Goal: Task Accomplishment & Management: Manage account settings

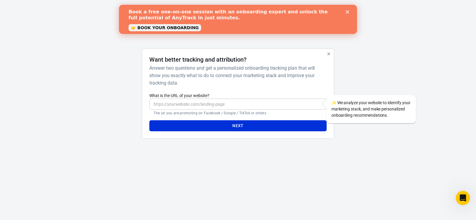
click at [185, 108] on input "What is the URL of your website?" at bounding box center [237, 104] width 177 height 11
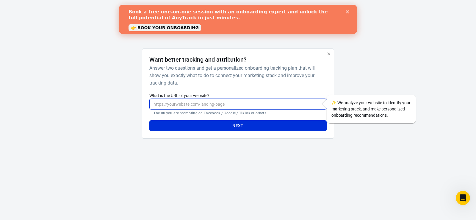
click at [176, 104] on input "What is the URL of your website?" at bounding box center [237, 104] width 177 height 11
paste input "https://www.bg-edukacija-za-frizere.com/"
type input "https://www.bg-edukacija-za-frizere.com/"
click at [94, 118] on div at bounding box center [113, 96] width 48 height 95
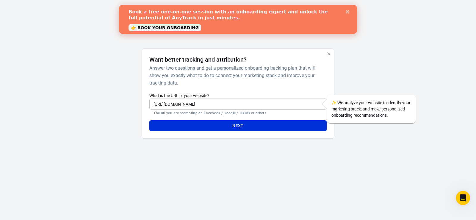
click at [198, 121] on button "Next" at bounding box center [237, 125] width 177 height 11
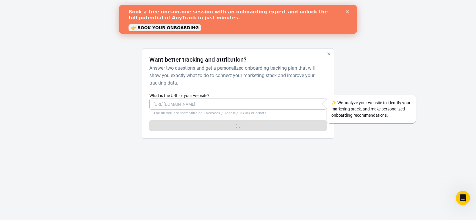
click at [347, 13] on icon "Close" at bounding box center [348, 12] width 4 height 4
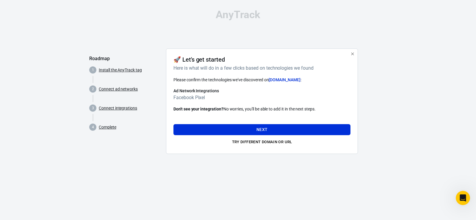
click at [186, 99] on h6 "Facebook Pixel" at bounding box center [261, 97] width 177 height 7
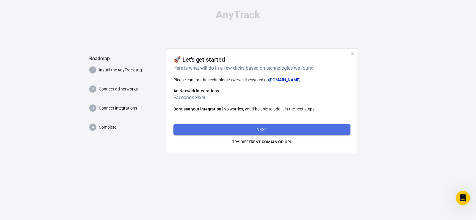
click at [242, 129] on button "Next" at bounding box center [261, 129] width 177 height 11
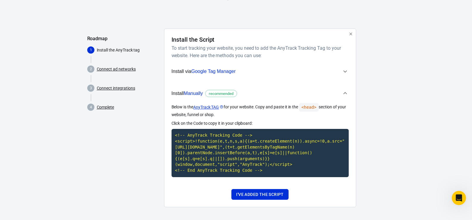
scroll to position [21, 0]
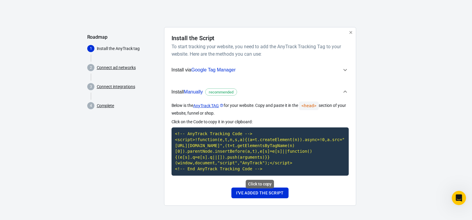
click at [243, 159] on code "<!-- AnyTrack Tracking Code --> <script>!function(e,t,n,s,a){(a=t.createElement…" at bounding box center [259, 151] width 177 height 48
click at [238, 155] on code "<!-- AnyTrack Tracking Code --> <script>!function(e,t,n,s,a){(a=t.createElement…" at bounding box center [259, 151] width 177 height 48
click at [248, 195] on button "I've added the script" at bounding box center [259, 192] width 57 height 11
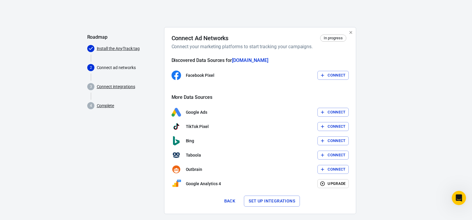
click at [331, 76] on button "Connect" at bounding box center [332, 75] width 31 height 9
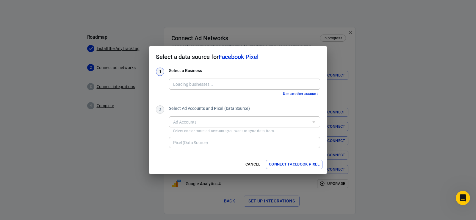
type input "BG Professional reklame [3306415102908038]"
click at [220, 79] on div "BG Professional reklame [3306415102908038] Business" at bounding box center [244, 84] width 151 height 11
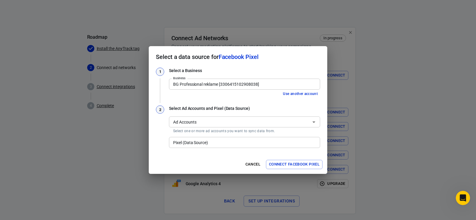
click at [209, 126] on input "Ad Accounts" at bounding box center [240, 121] width 138 height 7
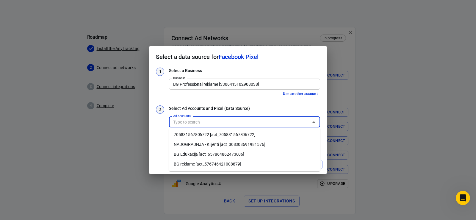
click at [201, 165] on li "BG reklame [act_576746421008879]" at bounding box center [244, 164] width 151 height 10
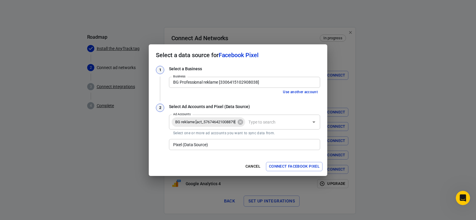
click at [160, 132] on div "2" at bounding box center [160, 128] width 8 height 48
click at [203, 148] on div "Pixel (Data Source)" at bounding box center [244, 144] width 151 height 11
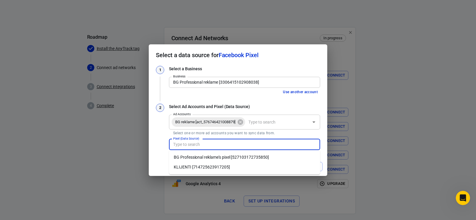
click at [204, 158] on li "BG Professional reklame's pixel [527103172735850]" at bounding box center [244, 157] width 151 height 10
type input "BG Professional reklame's pixel [527103172735850]"
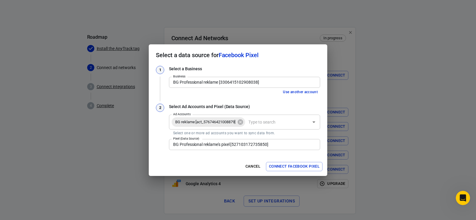
click at [163, 154] on div "1 Select a Business Business BG Professional reklame [3306415102908038] Busines…" at bounding box center [238, 111] width 179 height 91
click at [278, 167] on button "Connect Facebook Pixel" at bounding box center [294, 166] width 57 height 9
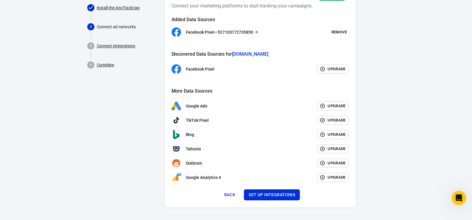
scroll to position [64, 0]
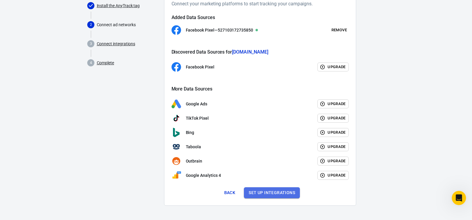
click at [275, 195] on button "Set up integrations" at bounding box center [272, 192] width 56 height 11
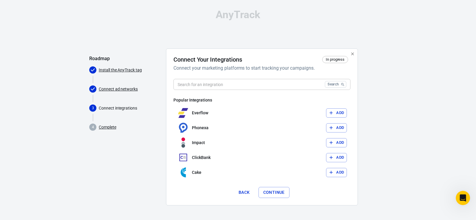
click at [240, 193] on button "Back" at bounding box center [244, 192] width 19 height 11
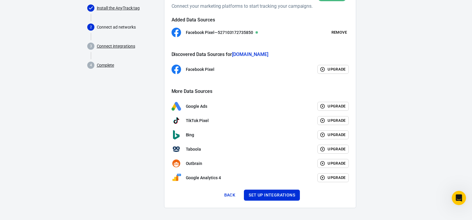
scroll to position [64, 0]
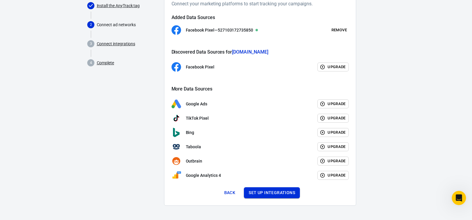
click at [265, 192] on button "Set up integrations" at bounding box center [272, 192] width 56 height 11
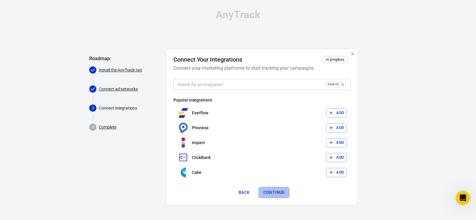
click at [280, 189] on button "Continue" at bounding box center [274, 192] width 31 height 11
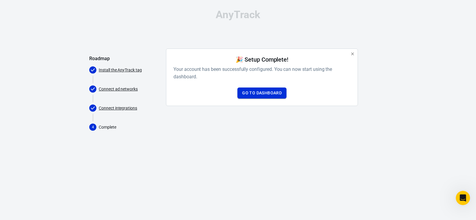
click at [264, 93] on link "Go to Dashboard" at bounding box center [261, 92] width 49 height 11
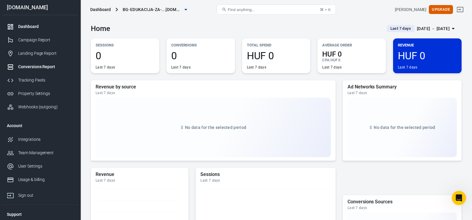
click at [37, 66] on div "Conversions Report" at bounding box center [45, 67] width 55 height 6
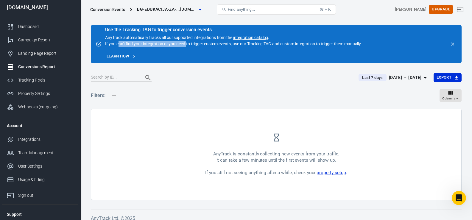
drag, startPoint x: 118, startPoint y: 43, endPoint x: 186, endPoint y: 42, distance: 68.4
click at [186, 42] on div "Use the Tracking TAG to trigger conversion events AnyTrack automatically tracks…" at bounding box center [233, 37] width 257 height 20
click at [213, 46] on div "Use the Tracking TAG to trigger conversion events AnyTrack automatically tracks…" at bounding box center [233, 37] width 257 height 20
click at [123, 56] on link "Learn how" at bounding box center [121, 56] width 32 height 9
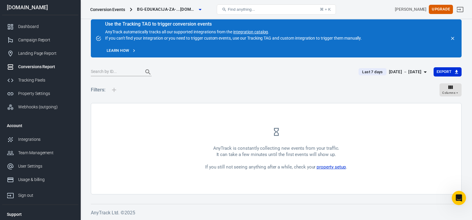
click at [328, 168] on link "property setup" at bounding box center [330, 166] width 29 height 5
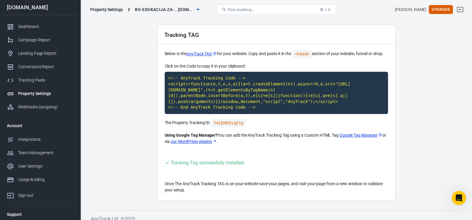
scroll to position [24, 0]
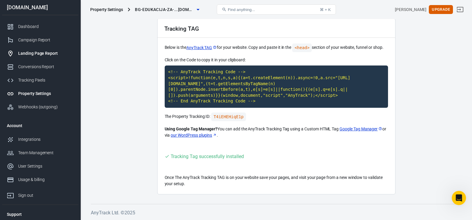
click at [28, 53] on div "Landing Page Report" at bounding box center [45, 53] width 55 height 6
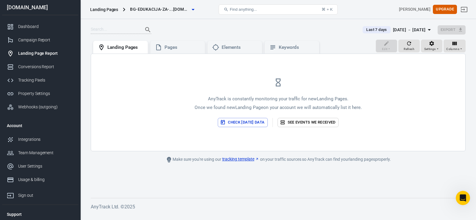
click at [280, 81] on icon at bounding box center [278, 83] width 5 height 8
click at [293, 125] on link "See events we received" at bounding box center [308, 122] width 61 height 9
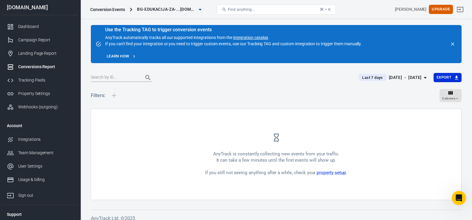
click at [415, 76] on div "Sep 19 － Sep 25, 2025" at bounding box center [405, 77] width 33 height 7
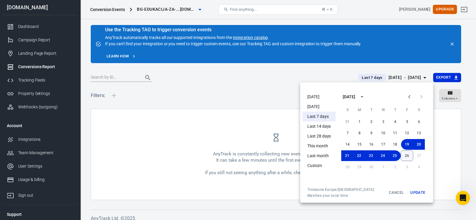
click at [409, 155] on button "26" at bounding box center [407, 155] width 12 height 11
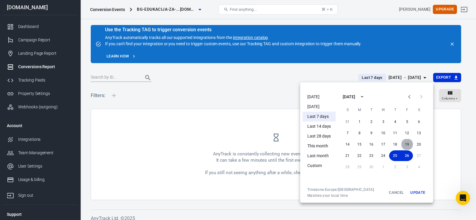
click at [407, 146] on button "19" at bounding box center [407, 144] width 12 height 11
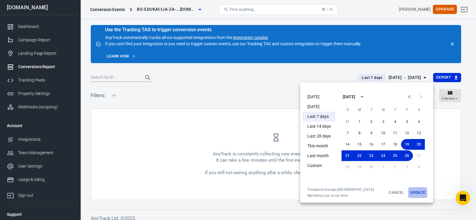
click at [418, 195] on button "Update" at bounding box center [417, 192] width 19 height 11
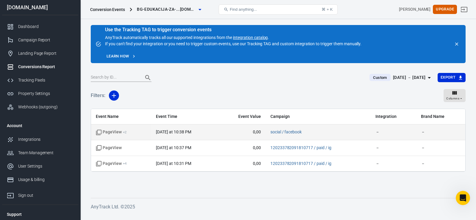
click at [190, 134] on time "today at 10:38 PM" at bounding box center [173, 131] width 35 height 5
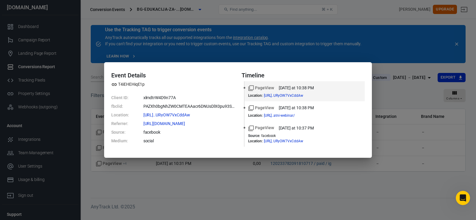
click at [196, 187] on div "Event Details T4iEHEHiqE1p Client ID: xlmdtrW4D9n77A fbclid: PAZXh0bgNhZW0CMTEA…" at bounding box center [238, 110] width 476 height 220
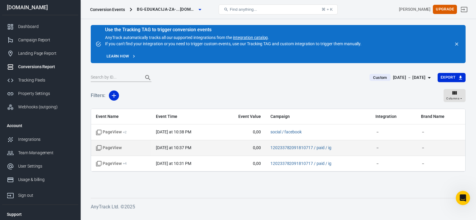
click at [224, 152] on td "0,00" at bounding box center [242, 148] width 48 height 16
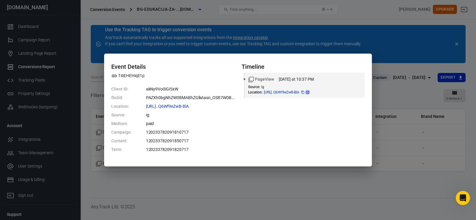
click at [309, 93] on icon at bounding box center [308, 92] width 4 height 4
click at [397, 108] on div "Event Details T4iEHEHiqE1p Client ID: akNy9Vo0iGISxW fbclid: PAZXh0bgNhZW0BMABh…" at bounding box center [238, 110] width 476 height 220
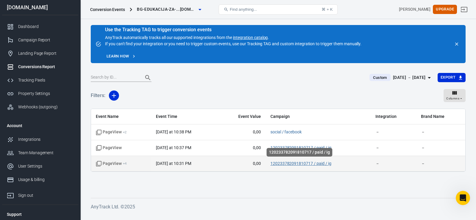
click at [319, 165] on link "120233782091810717 / paid / ig" at bounding box center [301, 163] width 61 height 5
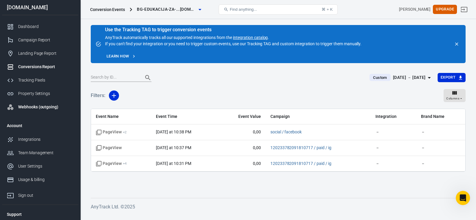
click at [33, 107] on div "Webhooks (outgoing)" at bounding box center [45, 107] width 55 height 6
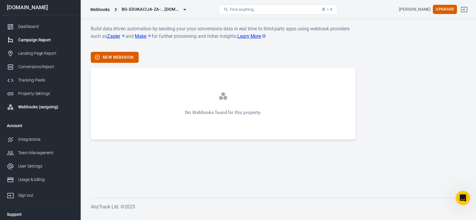
click at [27, 39] on div "Campaign Report" at bounding box center [45, 40] width 55 height 6
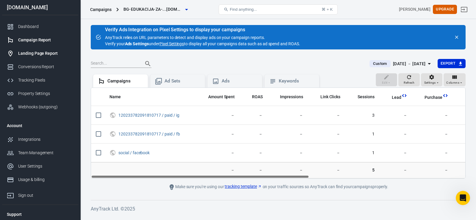
click at [30, 56] on div "Landing Page Report" at bounding box center [45, 53] width 55 height 6
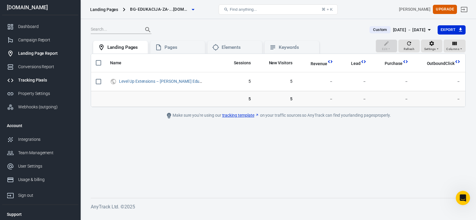
click at [34, 78] on div "Tracking Pixels" at bounding box center [45, 80] width 55 height 6
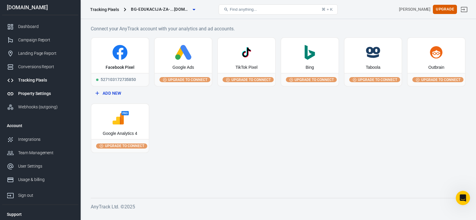
click at [32, 93] on div "Property Settings" at bounding box center [45, 93] width 55 height 6
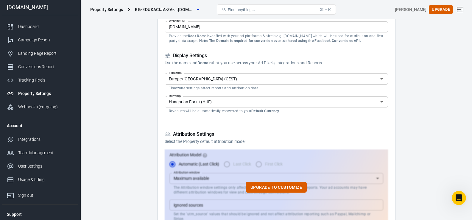
scroll to position [76, 0]
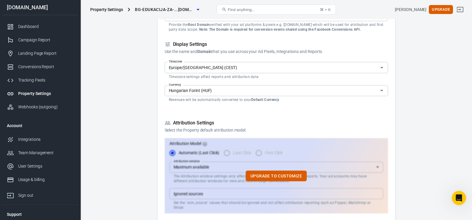
click at [215, 70] on input "Europe/Budapest (CEST)" at bounding box center [271, 67] width 210 height 7
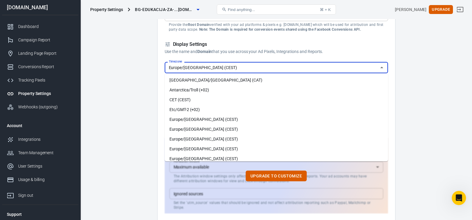
scroll to position [85, 0]
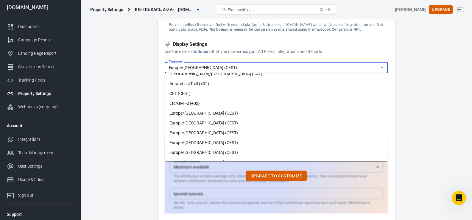
click at [190, 124] on li "Europe/Belgrade (CEST)" at bounding box center [276, 123] width 223 height 10
type input "Europe/Belgrade (CEST)"
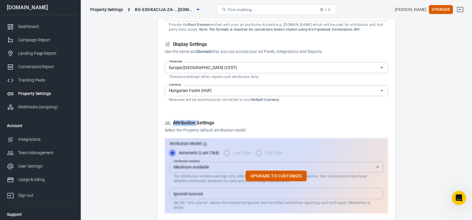
click at [199, 92] on input "Hungarian Forint (HUF)" at bounding box center [271, 90] width 210 height 7
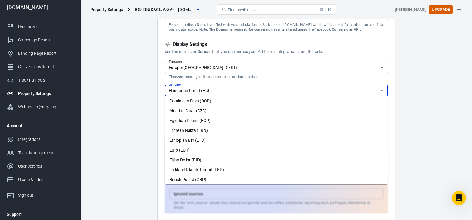
scroll to position [407, 0]
click at [185, 149] on li "Euro (EUR)" at bounding box center [276, 148] width 223 height 10
type input "Euro (EUR)"
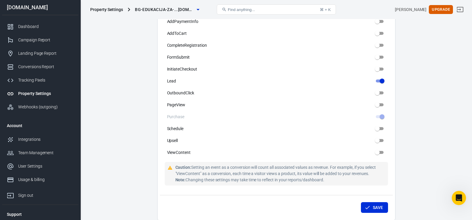
scroll to position [321, 0]
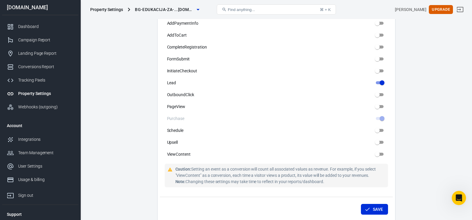
drag, startPoint x: 148, startPoint y: 130, endPoint x: 133, endPoint y: 181, distance: 53.1
click at [133, 181] on main "Auto Scan Tracking Script Settings Property Settings Name bg-edukacija-za-frize…" at bounding box center [276, 80] width 370 height 772
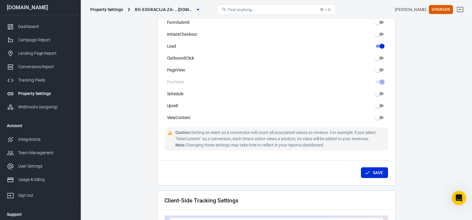
scroll to position [360, 0]
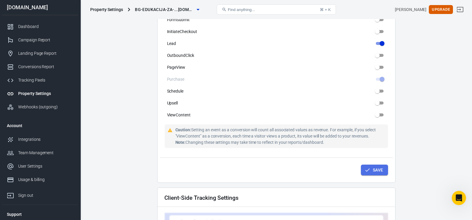
click at [374, 165] on button "Save" at bounding box center [374, 170] width 27 height 11
click at [40, 110] on link "Webhooks (outgoing)" at bounding box center [40, 106] width 76 height 13
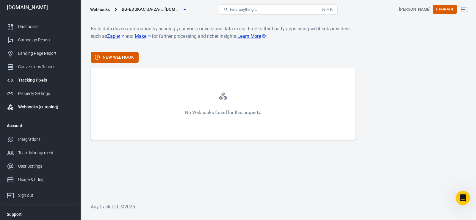
click at [28, 85] on link "Tracking Pixels" at bounding box center [40, 80] width 76 height 13
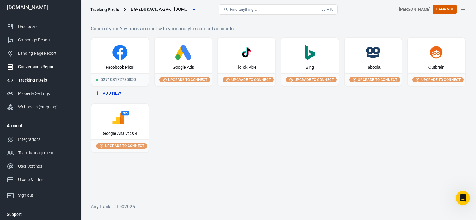
click at [27, 70] on div "Conversions Report" at bounding box center [45, 67] width 55 height 6
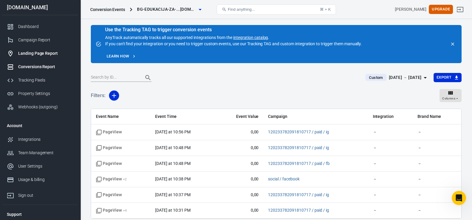
click at [26, 56] on div "Landing Page Report" at bounding box center [45, 53] width 55 height 6
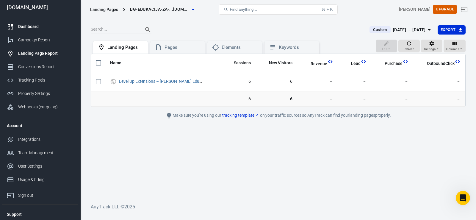
click at [27, 27] on div "Dashboard" at bounding box center [45, 27] width 55 height 6
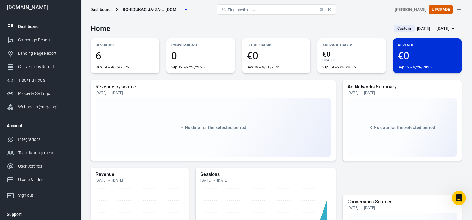
click at [101, 57] on span "6" at bounding box center [125, 56] width 59 height 10
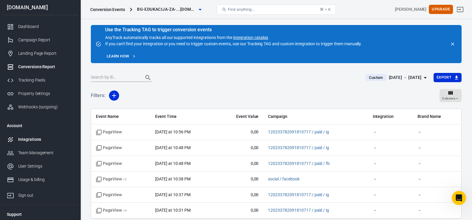
click at [39, 142] on div "Integrations" at bounding box center [45, 139] width 55 height 6
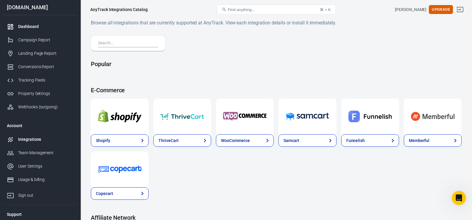
click at [24, 27] on div "Dashboard" at bounding box center [45, 27] width 55 height 6
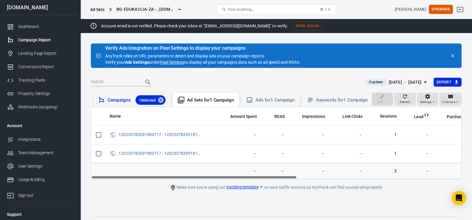
click at [110, 103] on div "Campaigns 1 Selected" at bounding box center [136, 100] width 58 height 10
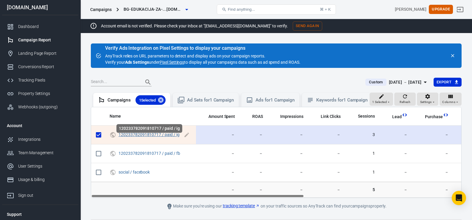
click at [137, 137] on link "120233782091810717 / paid / ig" at bounding box center [148, 134] width 61 height 5
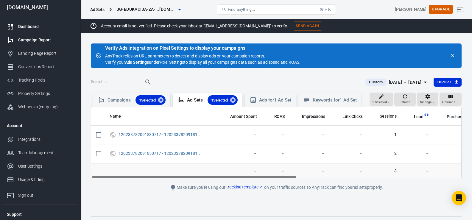
click at [28, 25] on div "Dashboard" at bounding box center [45, 27] width 55 height 6
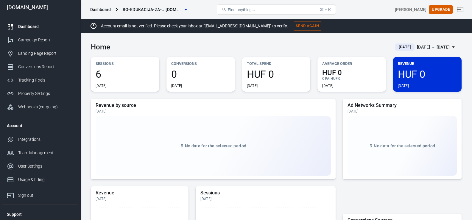
click at [97, 74] on span "6" at bounding box center [125, 74] width 59 height 10
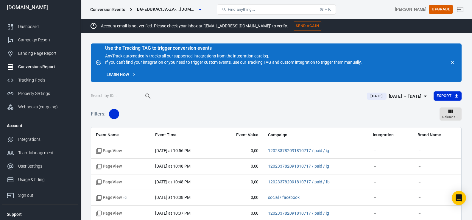
click at [40, 66] on div "Conversions Report" at bounding box center [45, 67] width 55 height 6
click at [32, 79] on div "Tracking Pixels" at bounding box center [45, 80] width 55 height 6
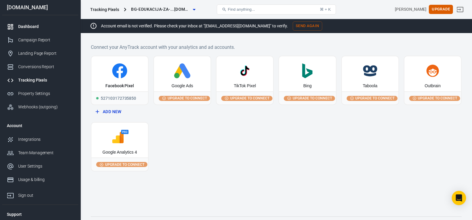
click at [27, 32] on link "Dashboard" at bounding box center [40, 26] width 76 height 13
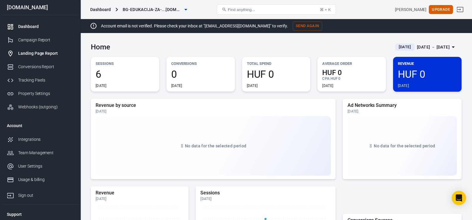
click at [32, 56] on div "Landing Page Report" at bounding box center [45, 53] width 55 height 6
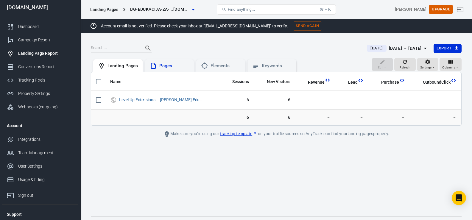
click at [177, 63] on div "Pages" at bounding box center [174, 66] width 30 height 6
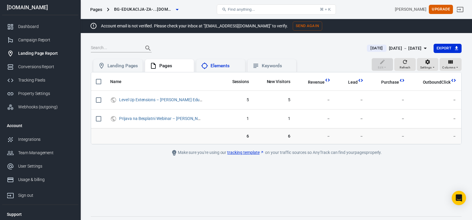
click at [237, 64] on div "Elements" at bounding box center [225, 66] width 30 height 6
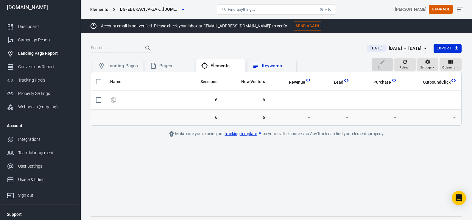
click at [281, 64] on div "Keywords" at bounding box center [277, 66] width 30 height 6
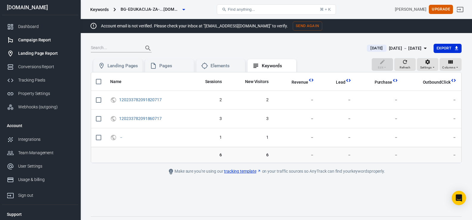
click at [32, 40] on div "Campaign Report" at bounding box center [45, 40] width 55 height 6
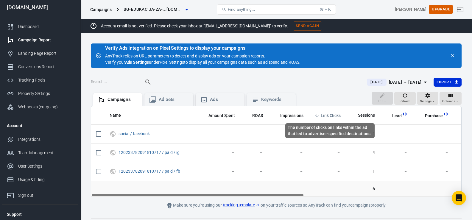
click at [324, 115] on span "Link Clicks" at bounding box center [331, 116] width 20 height 6
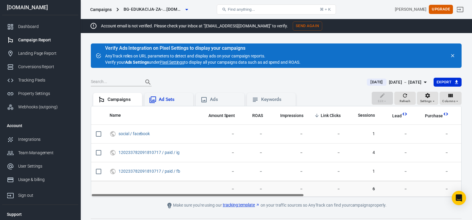
click at [168, 99] on div "Ad Sets" at bounding box center [174, 99] width 30 height 6
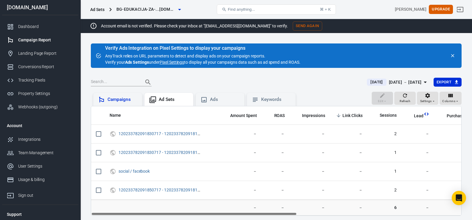
click at [111, 102] on div "Campaigns" at bounding box center [122, 99] width 30 height 6
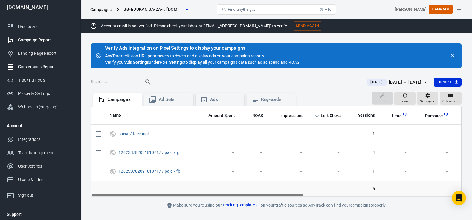
click at [32, 69] on div "Conversions Report" at bounding box center [45, 67] width 55 height 6
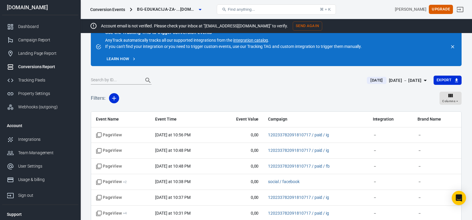
scroll to position [15, 0]
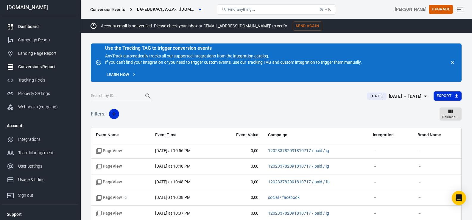
click at [26, 28] on div "Dashboard" at bounding box center [45, 27] width 55 height 6
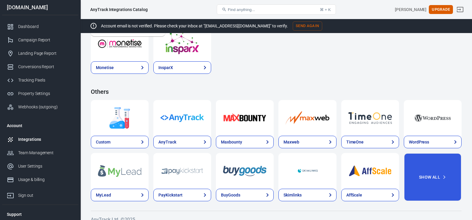
scroll to position [937, 0]
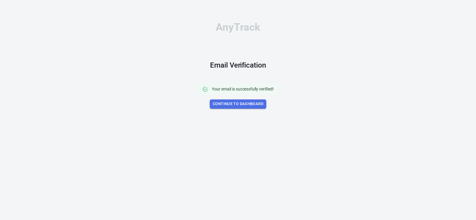
click at [240, 107] on link "Continue to Dashboard" at bounding box center [238, 103] width 57 height 9
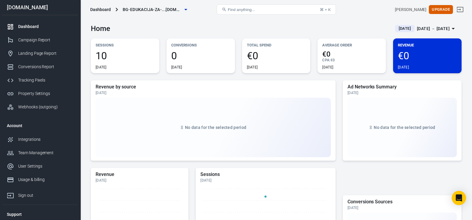
click at [104, 51] on span "10" at bounding box center [125, 56] width 59 height 10
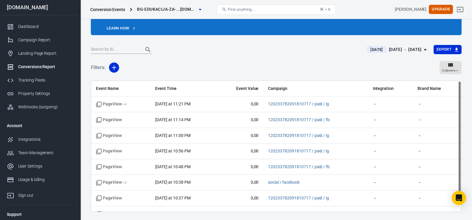
scroll to position [36, 0]
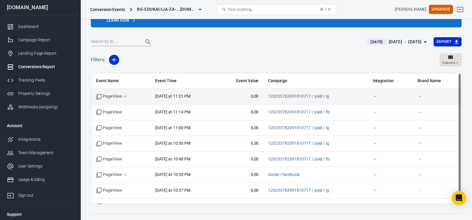
click at [128, 98] on span "PageView + 4" at bounding box center [121, 96] width 50 height 6
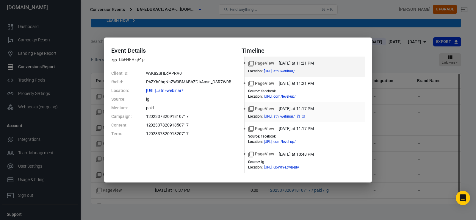
click at [306, 115] on span "https://bg-edukacija-za-fr...atni-webinar/" at bounding box center [285, 117] width 42 height 4
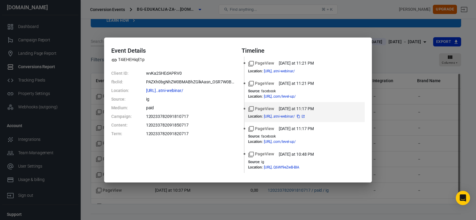
click at [304, 117] on icon at bounding box center [303, 116] width 3 height 3
click at [380, 60] on div "Event Details T4iEHEHiqE1p Client ID: wvKa2SHEdAPRV0 fbclid: PAZXh0bgNhZW0BMABh…" at bounding box center [238, 110] width 476 height 220
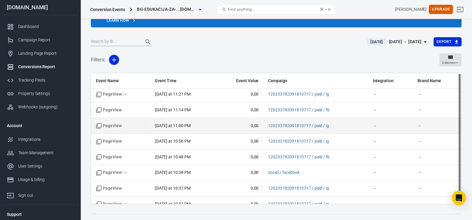
scroll to position [0, 0]
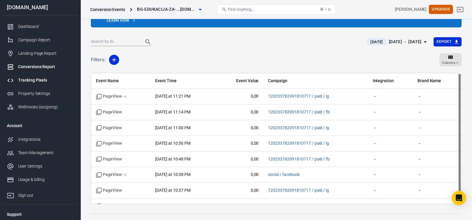
click at [35, 81] on div "Tracking Pixels" at bounding box center [45, 80] width 55 height 6
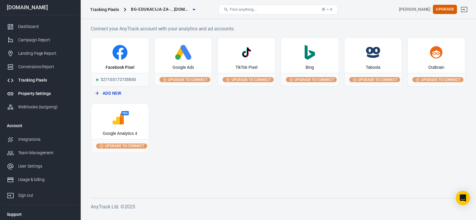
click at [35, 93] on div "Property Settings" at bounding box center [45, 93] width 55 height 6
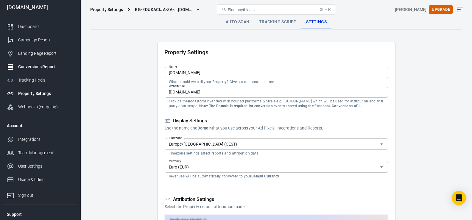
click at [32, 64] on div "Conversions Report" at bounding box center [45, 67] width 55 height 6
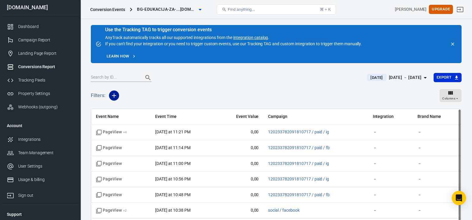
click at [115, 94] on icon "button" at bounding box center [113, 95] width 7 height 7
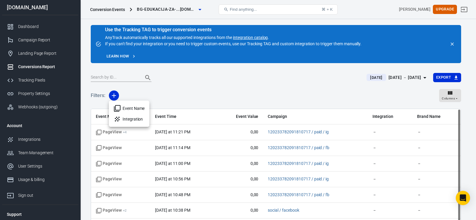
click at [124, 110] on li "Event Name" at bounding box center [129, 108] width 40 height 11
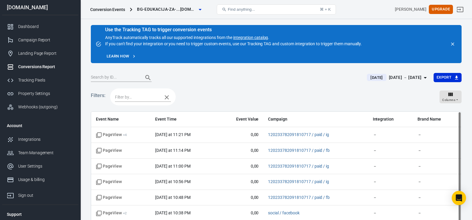
click at [167, 98] on icon "button" at bounding box center [166, 97] width 7 height 7
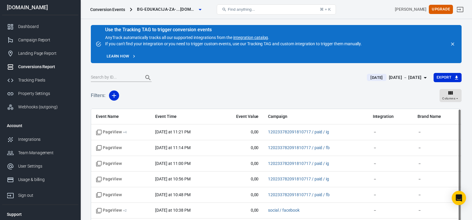
click at [454, 45] on icon "close" at bounding box center [452, 43] width 5 height 5
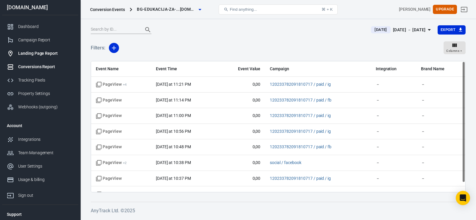
click at [26, 54] on div "Landing Page Report" at bounding box center [45, 53] width 55 height 6
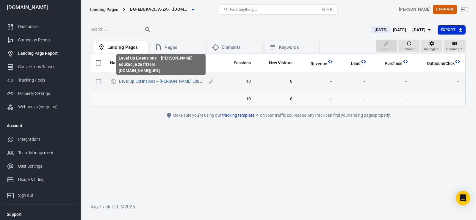
click at [183, 81] on link "Level Up Extensions – Boris Grbić Edukacija za frizere" at bounding box center [173, 81] width 109 height 5
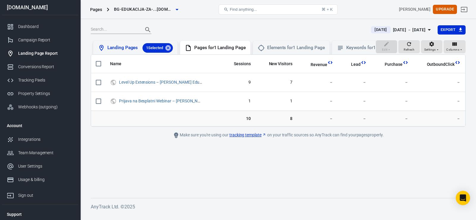
click at [119, 49] on div "Landing Pages 1 Selected" at bounding box center [139, 48] width 65 height 10
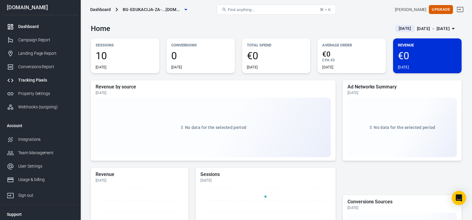
click at [30, 81] on div "Tracking Pixels" at bounding box center [45, 80] width 55 height 6
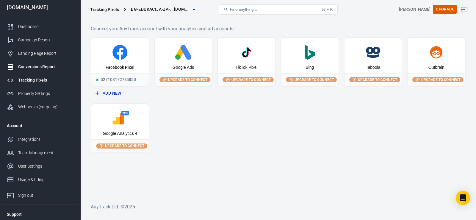
click at [31, 64] on div "Conversions Report" at bounding box center [45, 67] width 55 height 6
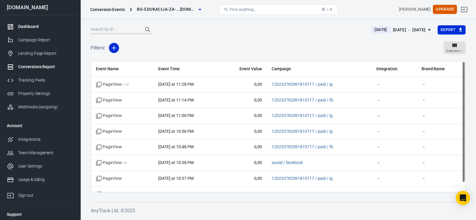
click at [27, 29] on div "Dashboard" at bounding box center [45, 27] width 55 height 6
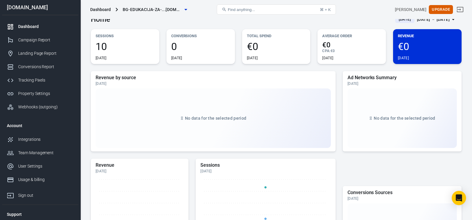
scroll to position [13, 0]
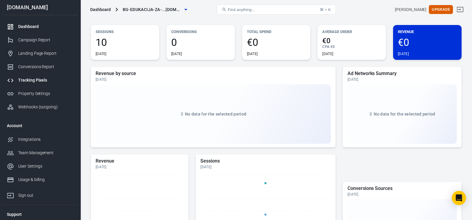
click at [28, 79] on div "Tracking Pixels" at bounding box center [45, 80] width 55 height 6
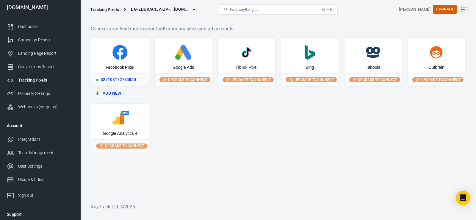
click at [127, 64] on div "Facebook Pixel" at bounding box center [119, 55] width 57 height 35
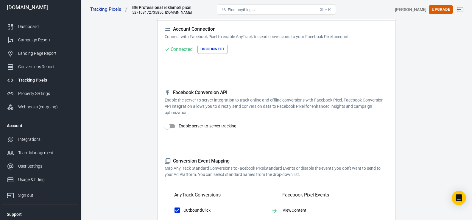
scroll to position [46, 0]
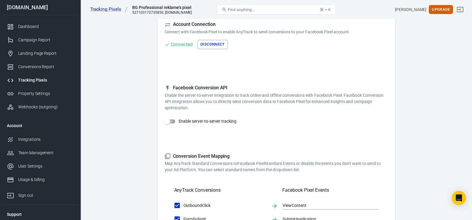
click at [169, 123] on input "Enable server-to-server tracking" at bounding box center [167, 121] width 34 height 11
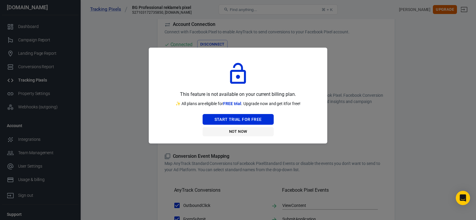
click at [240, 133] on button "Not Now" at bounding box center [238, 131] width 71 height 9
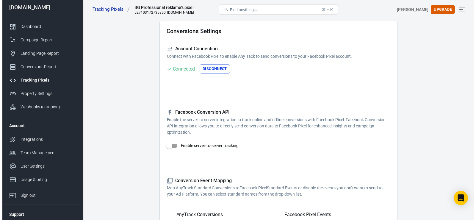
scroll to position [20, 0]
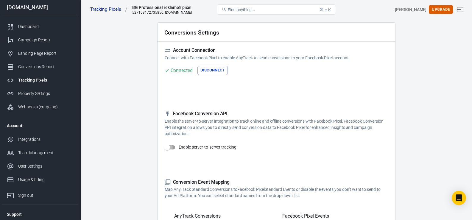
click at [171, 146] on input "Enable server-to-server tracking" at bounding box center [167, 147] width 34 height 11
checkbox input "false"
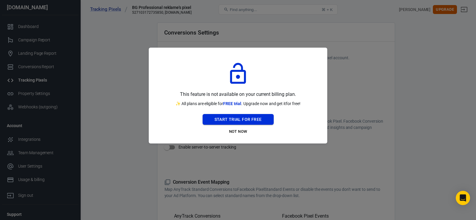
click at [239, 116] on button "Start Trial For Free" at bounding box center [238, 119] width 71 height 11
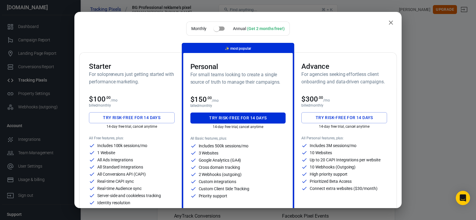
click at [121, 119] on button "Try risk-free for 14 days" at bounding box center [132, 117] width 86 height 11
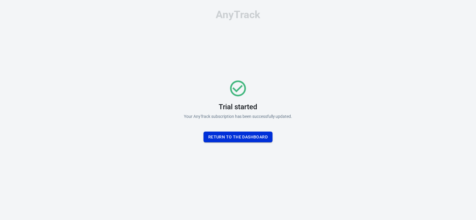
click at [249, 136] on button "Return To the dashboard" at bounding box center [238, 137] width 69 height 11
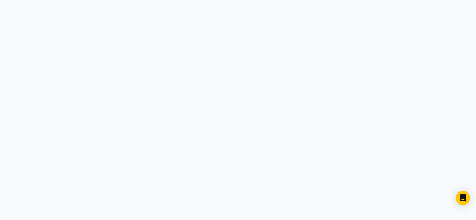
click at [110, 0] on html at bounding box center [238, 0] width 476 height 0
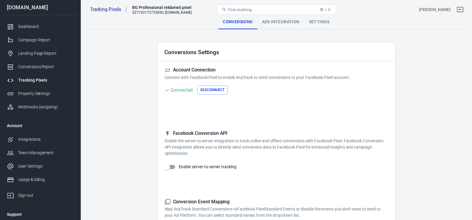
scroll to position [36, 0]
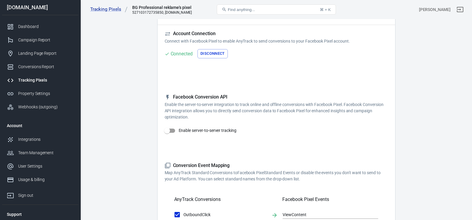
click at [173, 130] on input "Enable server-to-server tracking" at bounding box center [167, 130] width 34 height 11
checkbox input "true"
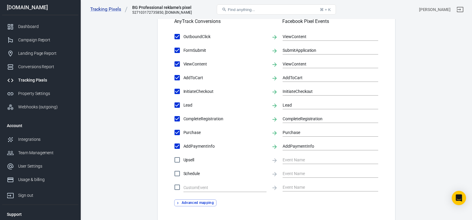
scroll to position [236, 0]
click at [176, 147] on input "AddPaymentInfo" at bounding box center [177, 146] width 12 height 12
checkbox input "false"
click at [176, 121] on input "CompleteRegistration" at bounding box center [177, 118] width 12 height 12
checkbox input "false"
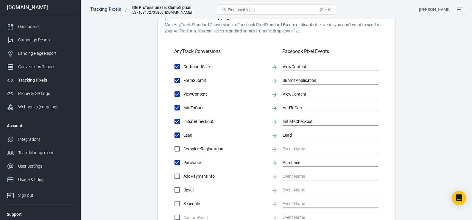
scroll to position [196, 0]
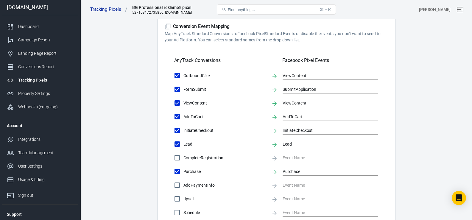
click at [178, 143] on input "Lead" at bounding box center [177, 144] width 12 height 12
checkbox input "false"
click at [175, 118] on input "AddToCart" at bounding box center [177, 116] width 12 height 12
click at [175, 120] on input "AddToCart" at bounding box center [177, 116] width 12 height 12
checkbox input "true"
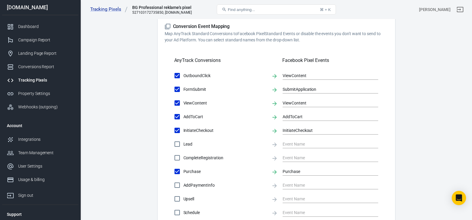
type input "AddToCart"
drag, startPoint x: 175, startPoint y: 120, endPoint x: 177, endPoint y: 118, distance: 3.2
click at [177, 118] on input "AddToCart" at bounding box center [177, 116] width 12 height 12
checkbox input "false"
click at [178, 89] on input "FormSubmit" at bounding box center [177, 89] width 12 height 12
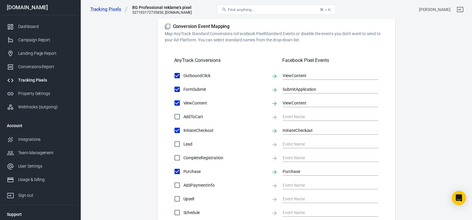
checkbox input "false"
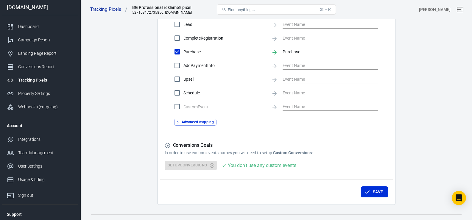
scroll to position [326, 0]
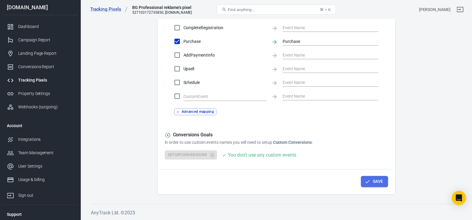
click at [377, 187] on button "Save" at bounding box center [374, 181] width 27 height 11
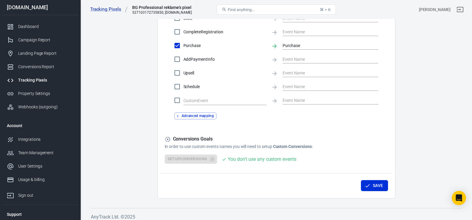
scroll to position [321, 0]
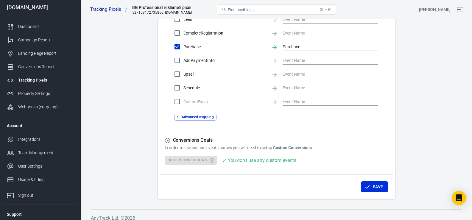
click at [193, 162] on div "Setup Conversions You don't use any custom events" at bounding box center [276, 160] width 223 height 9
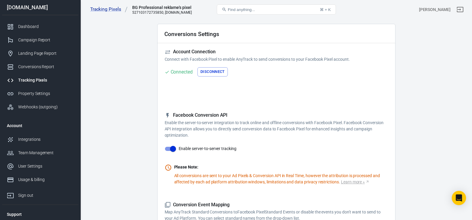
scroll to position [0, 0]
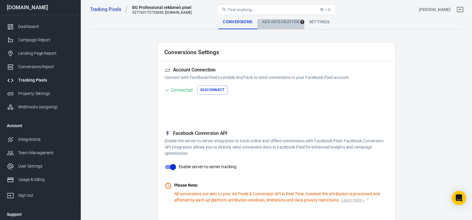
click at [273, 20] on div "Ads Integration" at bounding box center [280, 22] width 47 height 14
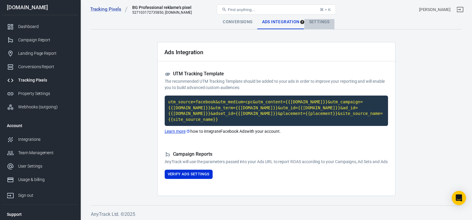
click at [315, 25] on div "Settings" at bounding box center [319, 22] width 30 height 14
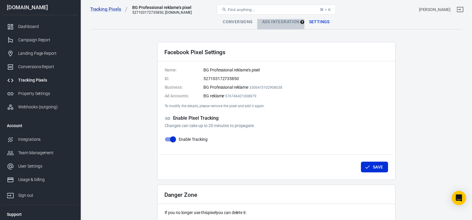
click at [282, 21] on div "Ads Integration" at bounding box center [280, 22] width 47 height 14
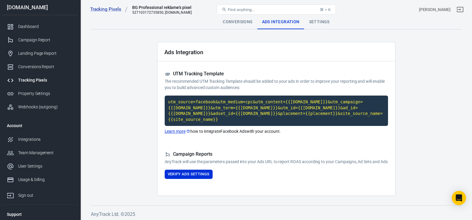
click at [178, 128] on link "Learn more" at bounding box center [178, 131] width 26 height 6
click at [193, 176] on button "Verify Ads Settings" at bounding box center [189, 174] width 48 height 9
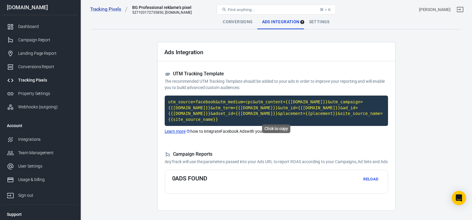
click at [234, 105] on code "utm_source=facebook&utm_medium=cpc&utm_content={{[DOMAIN_NAME]}}&utm_campaign={…" at bounding box center [276, 111] width 223 height 30
click at [116, 97] on main "Conversions Ads Integration Settings Ads Integration UTM Tracking Template The …" at bounding box center [276, 113] width 370 height 196
click at [177, 128] on link "Learn more" at bounding box center [178, 131] width 26 height 6
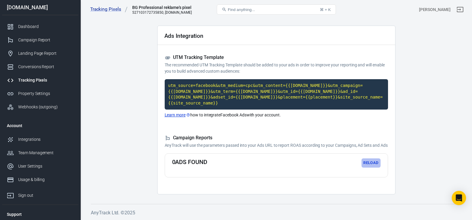
click at [374, 163] on button "Reload" at bounding box center [370, 162] width 19 height 9
click at [375, 165] on button "Reload" at bounding box center [370, 162] width 19 height 9
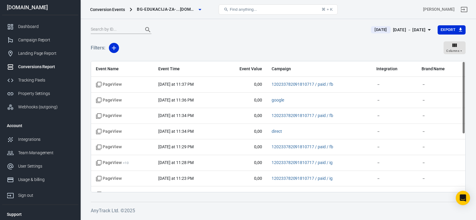
click at [37, 66] on div "Conversions Report" at bounding box center [45, 67] width 55 height 6
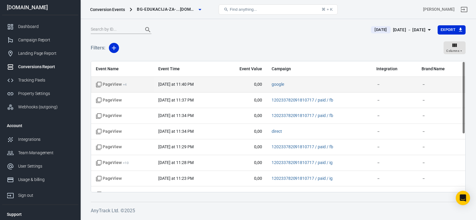
click at [215, 87] on td "today at 11:40 PM" at bounding box center [187, 85] width 66 height 16
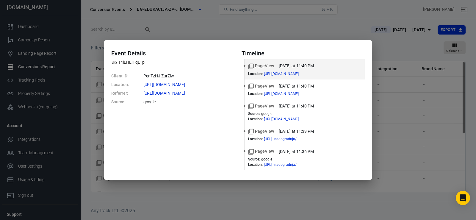
click at [226, 31] on div "Event Details T4iEHEHiqE1p Client ID: PqnTzHJiZurZlw Location: https://bg-eduka…" at bounding box center [238, 110] width 476 height 220
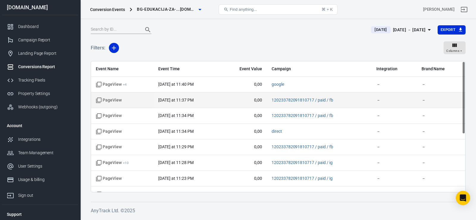
click at [145, 102] on span "PageView" at bounding box center [122, 100] width 53 height 6
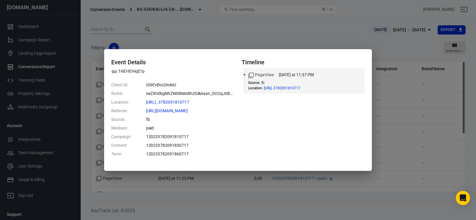
click at [223, 32] on div "Event Details T4iEHEHiqE1p Client ID: tD3EvBto2indeU fbclid: IwZXh0bgNhZW0BMABh…" at bounding box center [238, 110] width 476 height 220
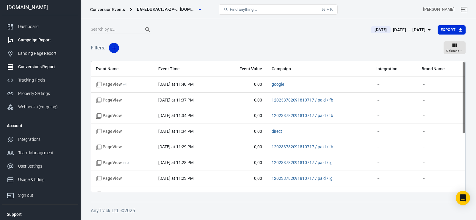
click at [29, 39] on div "Campaign Report" at bounding box center [45, 40] width 55 height 6
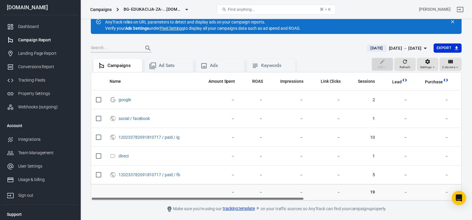
scroll to position [34, 0]
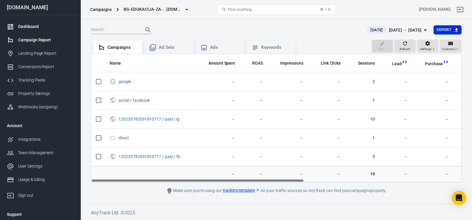
click at [36, 26] on div "Dashboard" at bounding box center [45, 27] width 55 height 6
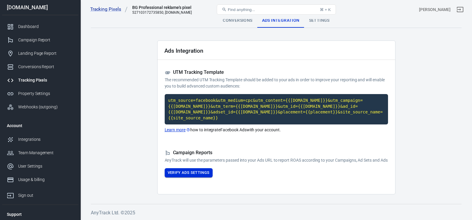
click at [189, 172] on button "Verify Ads Settings" at bounding box center [189, 172] width 48 height 9
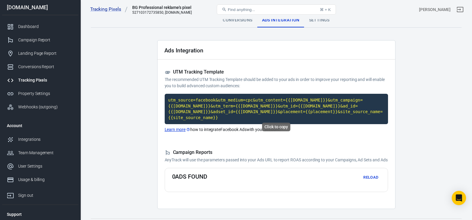
click at [245, 110] on code "utm_source=facebook&utm_medium=cpc&utm_content={{[DOMAIN_NAME]}}&utm_campaign={…" at bounding box center [276, 109] width 223 height 30
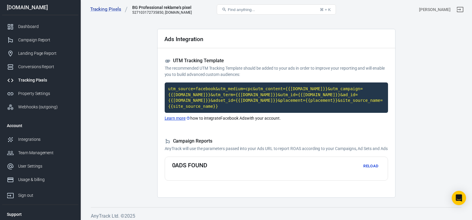
scroll to position [17, 0]
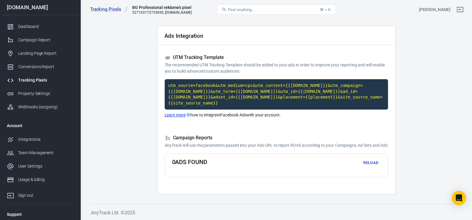
click at [367, 162] on button "Reload" at bounding box center [370, 162] width 19 height 9
click at [371, 160] on button "Reload" at bounding box center [370, 162] width 19 height 9
click at [371, 163] on button "Reload" at bounding box center [370, 162] width 19 height 9
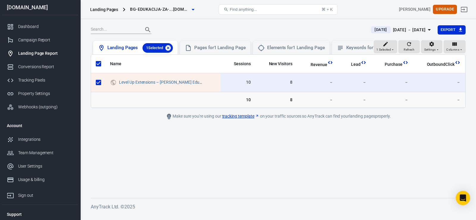
click at [168, 46] on icon at bounding box center [167, 47] width 5 height 5
checkbox input "false"
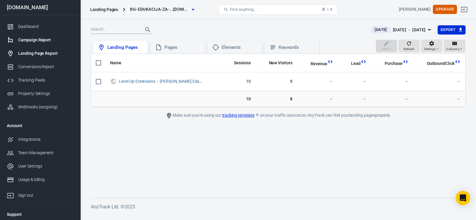
click at [36, 39] on div "Campaign Report" at bounding box center [45, 40] width 55 height 6
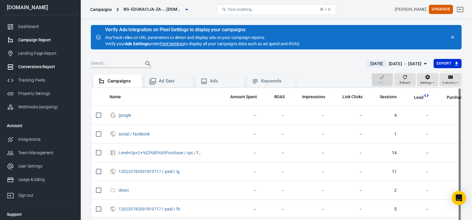
click at [36, 69] on div "Conversions Report" at bounding box center [45, 67] width 55 height 6
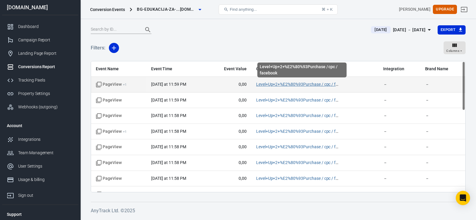
click at [285, 85] on link "Level+Up+2+%E2%80%93Purchase / cpc / facebook" at bounding box center [303, 84] width 95 height 5
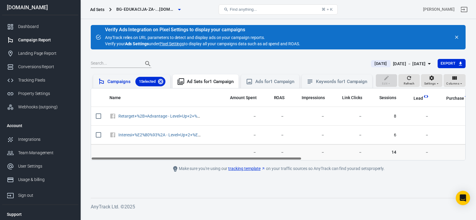
click at [121, 79] on div "Campaigns 1 Selected" at bounding box center [136, 82] width 58 height 10
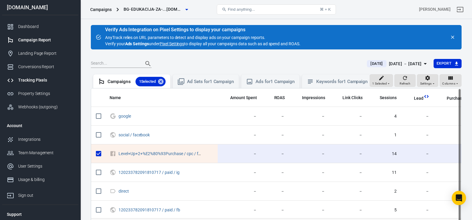
click at [31, 82] on div "Tracking Pixels" at bounding box center [45, 80] width 55 height 6
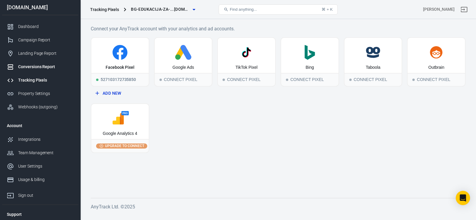
click at [30, 67] on div "Conversions Report" at bounding box center [45, 67] width 55 height 6
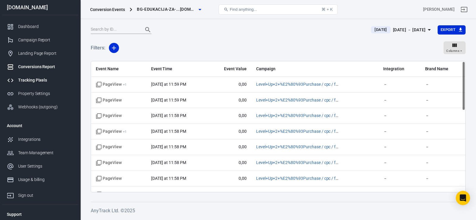
click at [30, 83] on link "Tracking Pixels" at bounding box center [40, 80] width 76 height 13
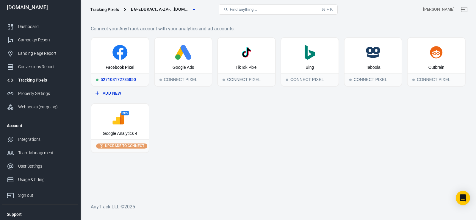
click at [123, 55] on icon at bounding box center [119, 52] width 15 height 15
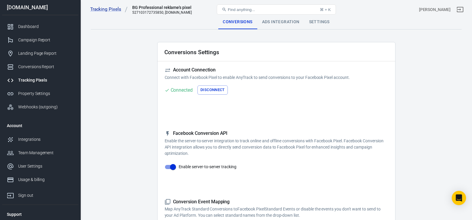
click at [282, 24] on div "Ads Integration" at bounding box center [280, 22] width 47 height 14
